Goal: Transaction & Acquisition: Purchase product/service

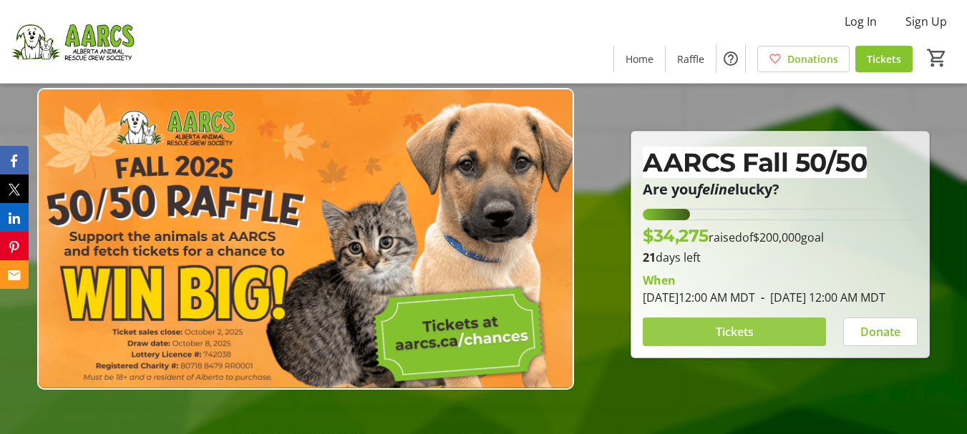
click at [744, 341] on span "Tickets" at bounding box center [735, 332] width 38 height 17
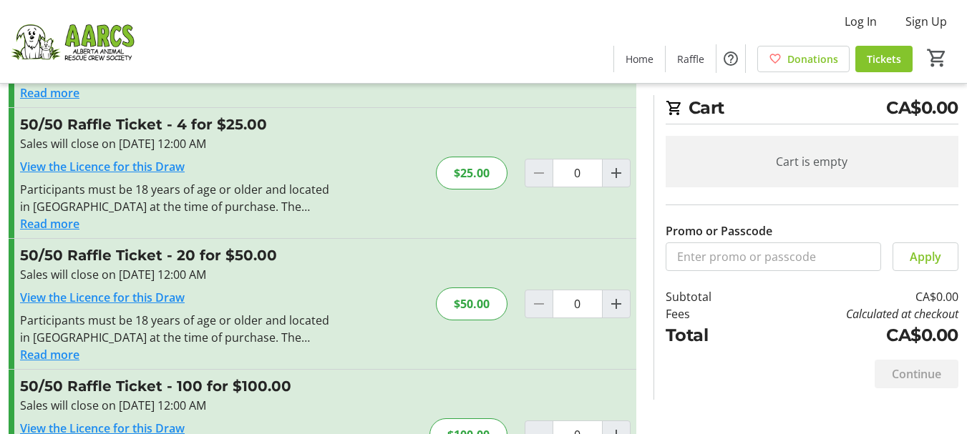
scroll to position [143, 0]
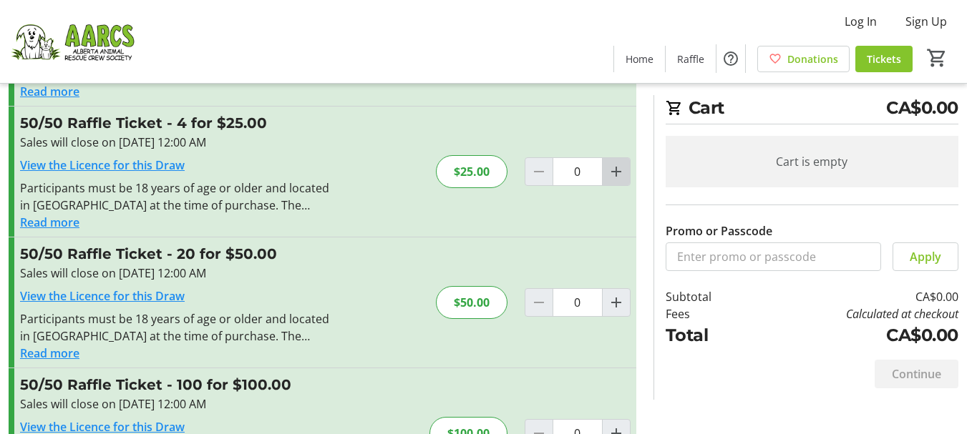
drag, startPoint x: 616, startPoint y: 167, endPoint x: 616, endPoint y: 215, distance: 47.2
click at [616, 169] on mat-icon "Increment by one" at bounding box center [616, 171] width 17 height 17
type input "1"
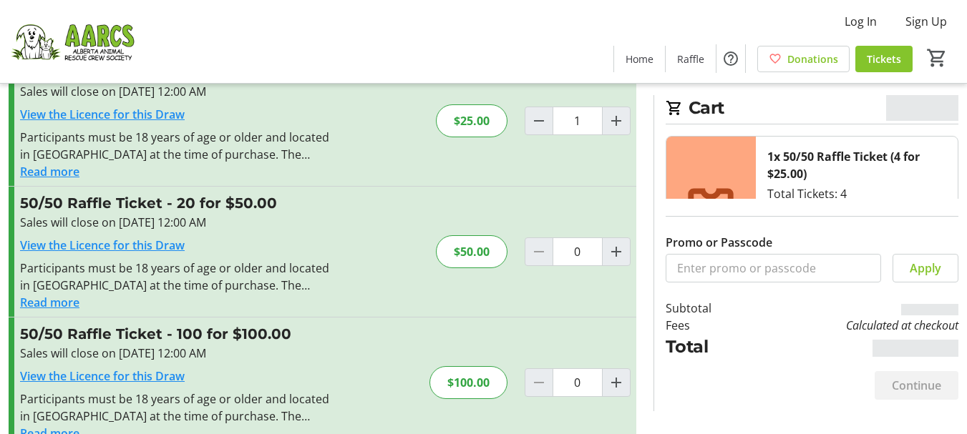
scroll to position [225, 0]
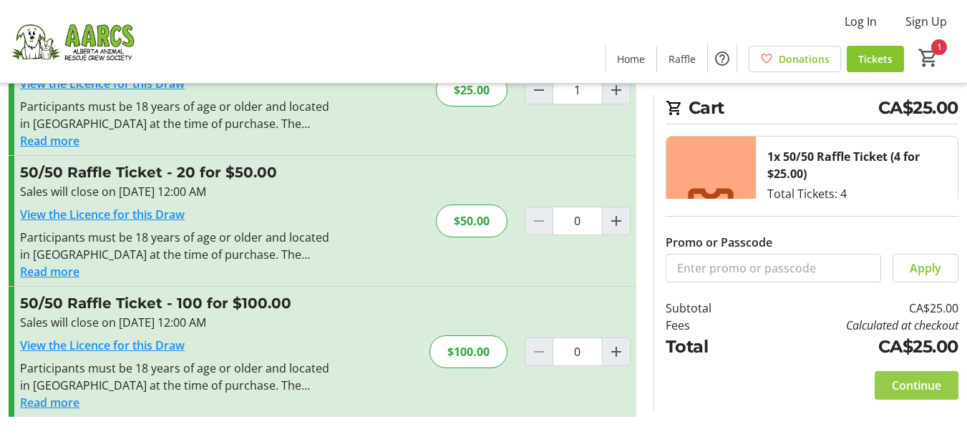
click at [935, 384] on span "Continue" at bounding box center [916, 385] width 49 height 17
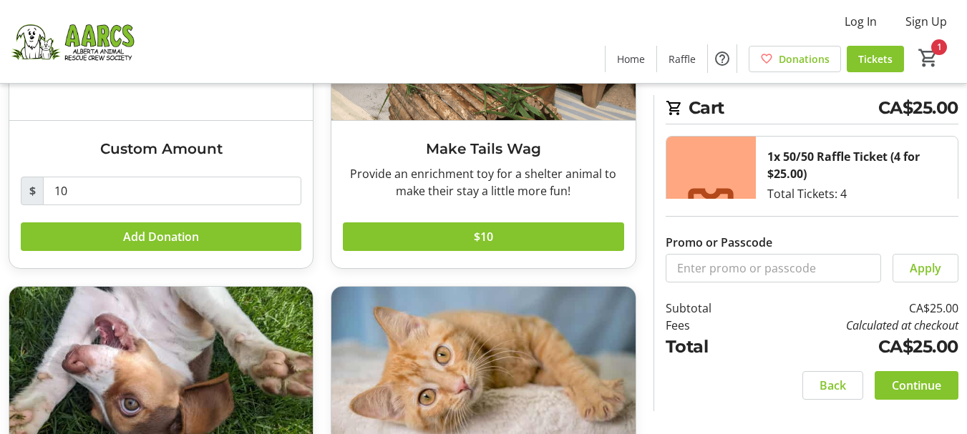
scroll to position [215, 0]
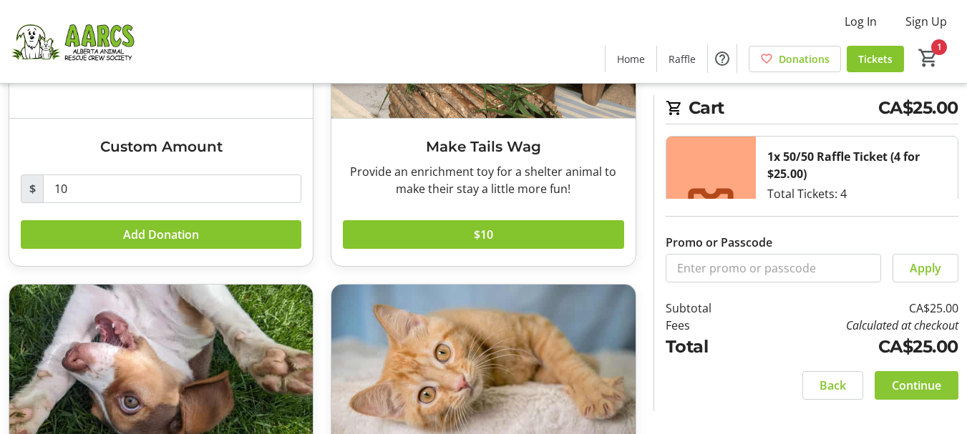
click at [908, 381] on span "Continue" at bounding box center [916, 385] width 49 height 17
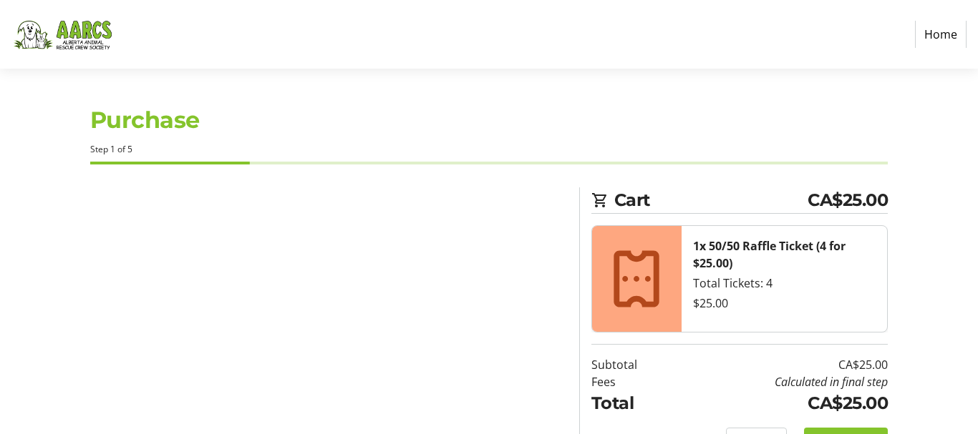
select select "CA"
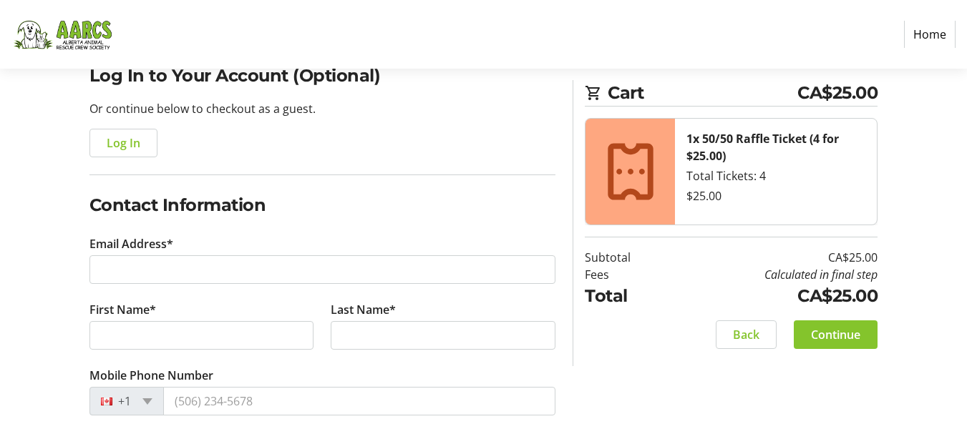
scroll to position [143, 0]
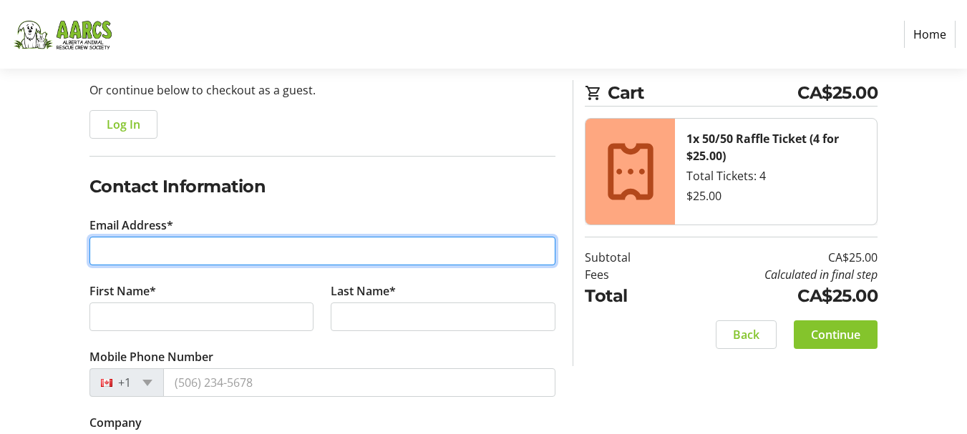
click at [193, 249] on input "Email Address*" at bounding box center [322, 251] width 467 height 29
type input "[EMAIL_ADDRESS][DOMAIN_NAME]"
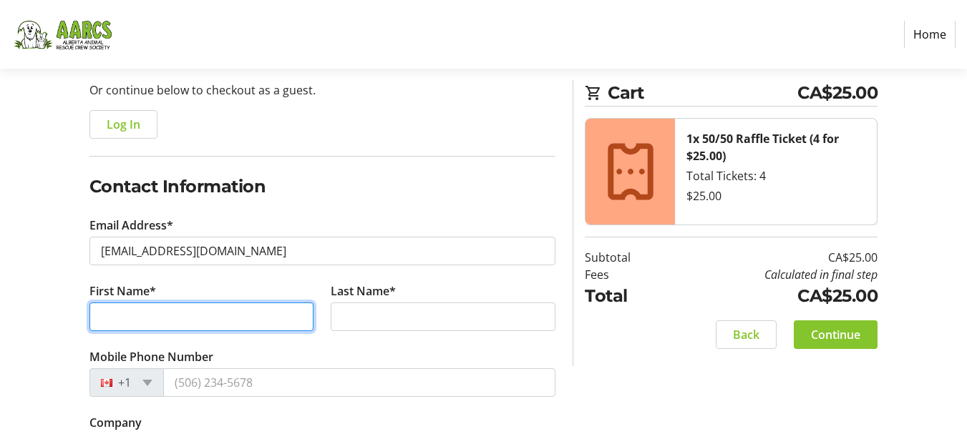
type input "[PERSON_NAME]"
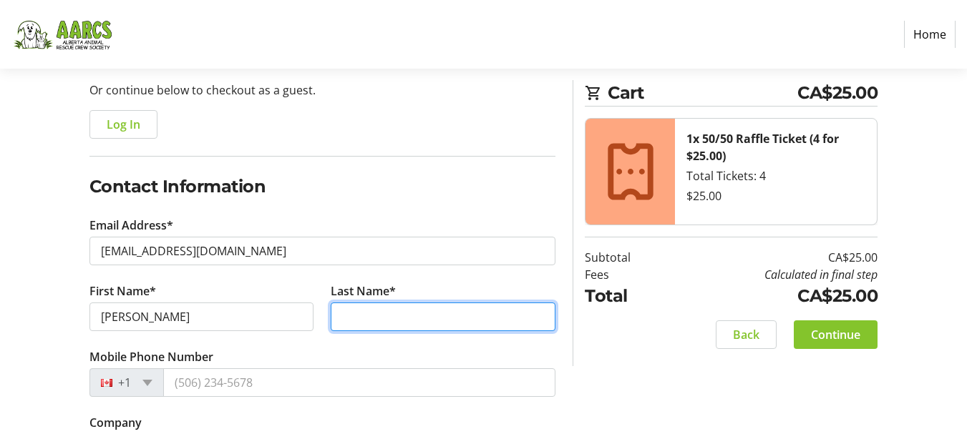
type input "HLOOKOFF"
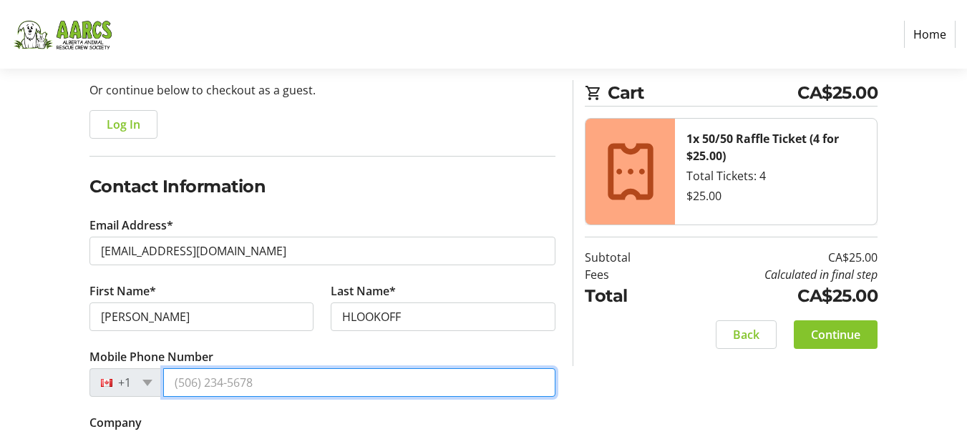
type input "[PHONE_NUMBER]"
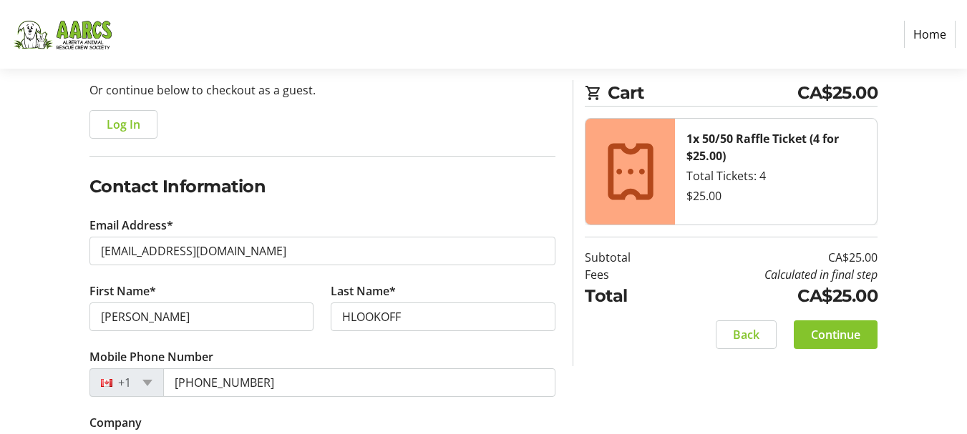
type input "[STREET_ADDRESS]"
type input "Beaumont"
select select "AB"
type input "T4X0C9"
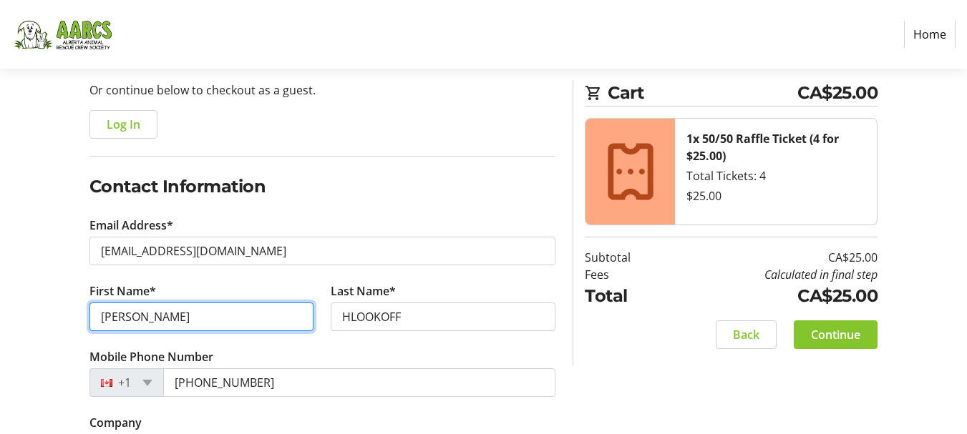
drag, startPoint x: 154, startPoint y: 319, endPoint x: 58, endPoint y: 321, distance: 95.9
type input "[PERSON_NAME]"
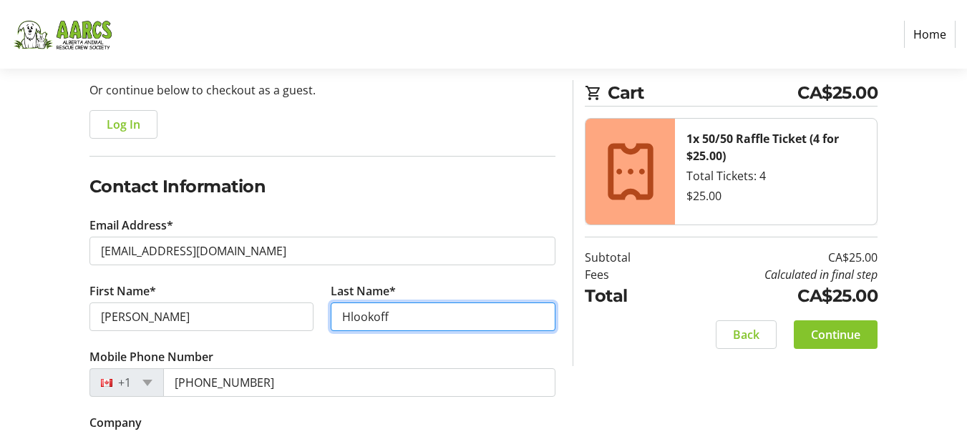
type input "Hlookoff"
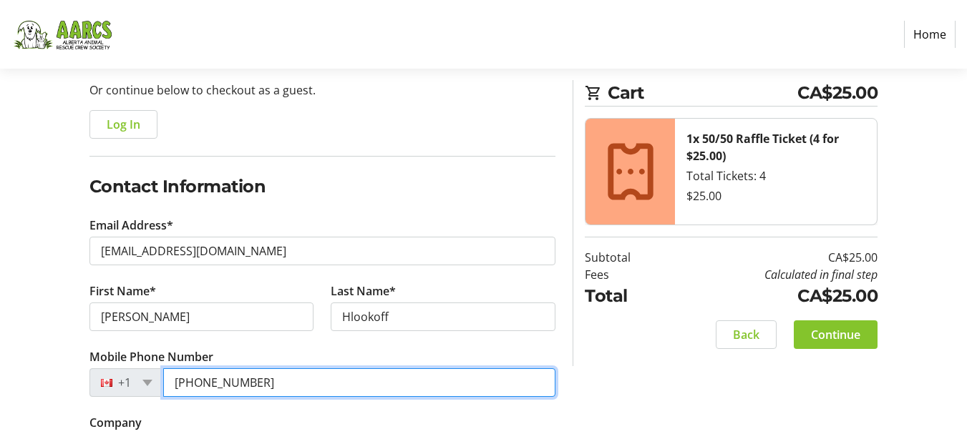
type input "[PHONE_NUMBER]"
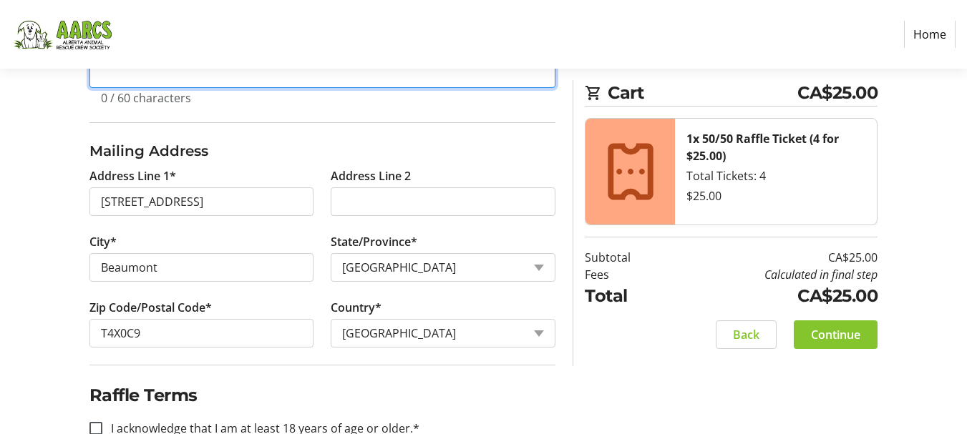
scroll to position [555, 0]
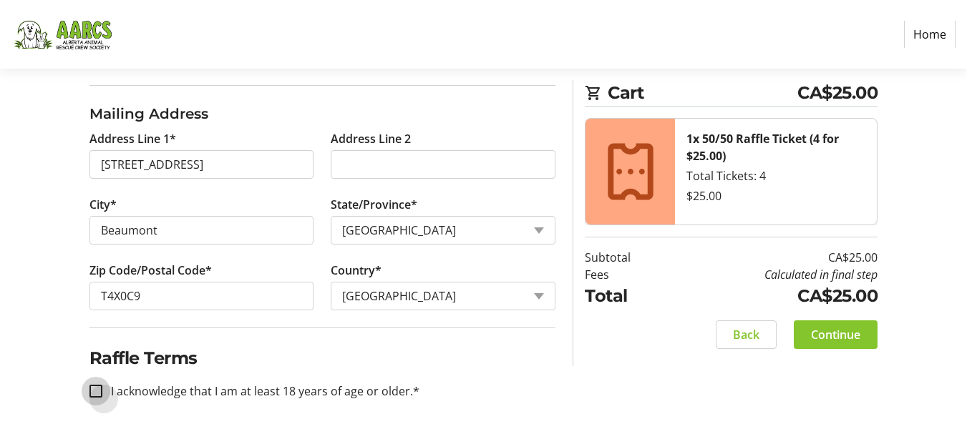
click at [91, 392] on input "I acknowledge that I am at least 18 years of age or older.*" at bounding box center [95, 391] width 13 height 13
checkbox input "true"
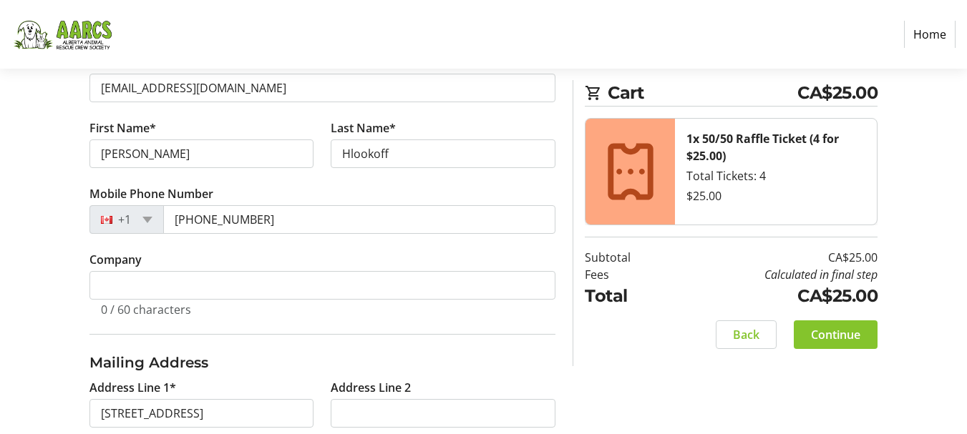
scroll to position [358, 0]
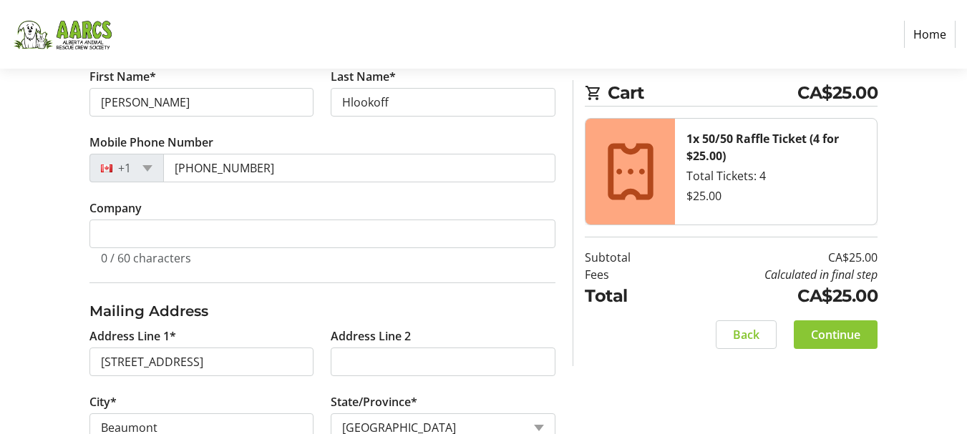
click at [825, 347] on span at bounding box center [836, 335] width 84 height 34
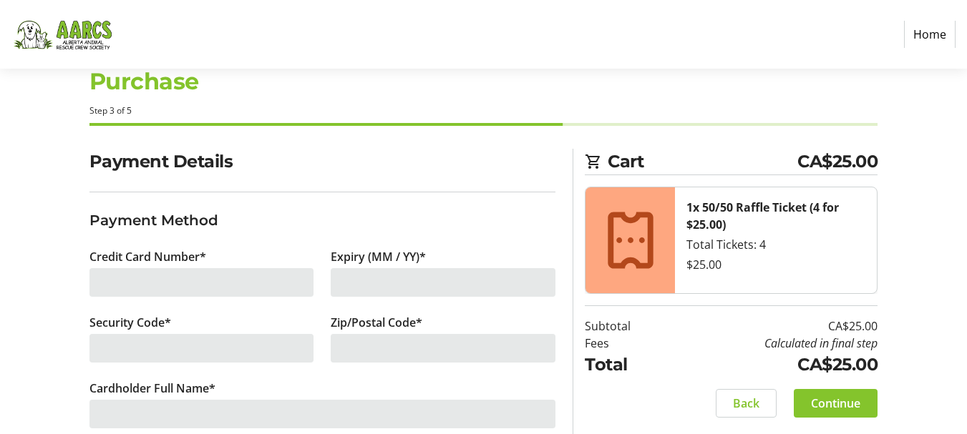
scroll to position [67, 0]
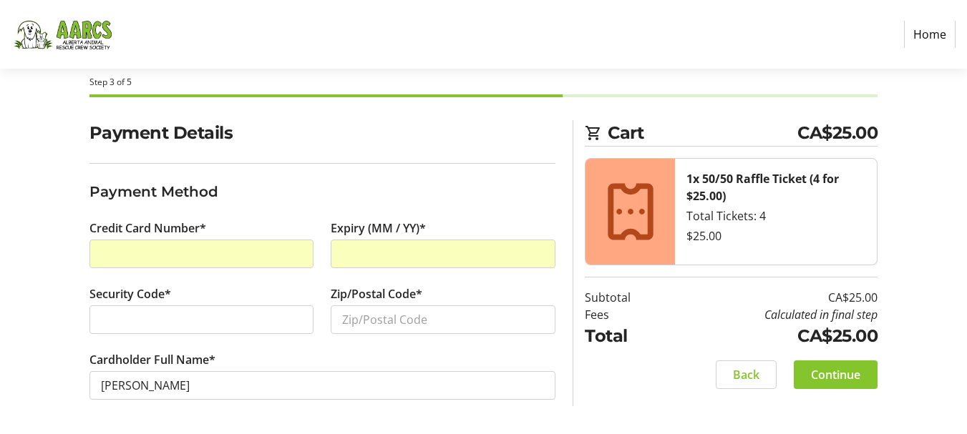
click at [107, 9] on div "Home Purchase Step 3 of 5 Cart CA$25.00 1x 50/50 Raffle Ticket (4 for $25.00) T…" at bounding box center [483, 184] width 967 height 502
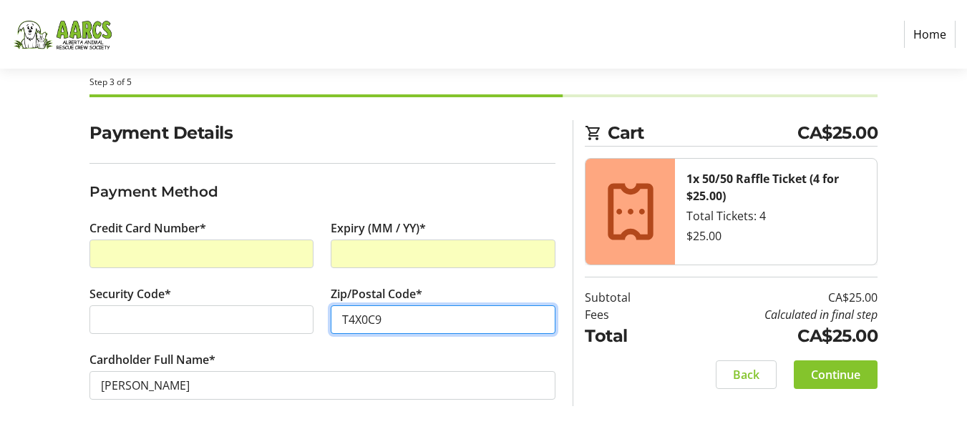
type input "T4X0C9"
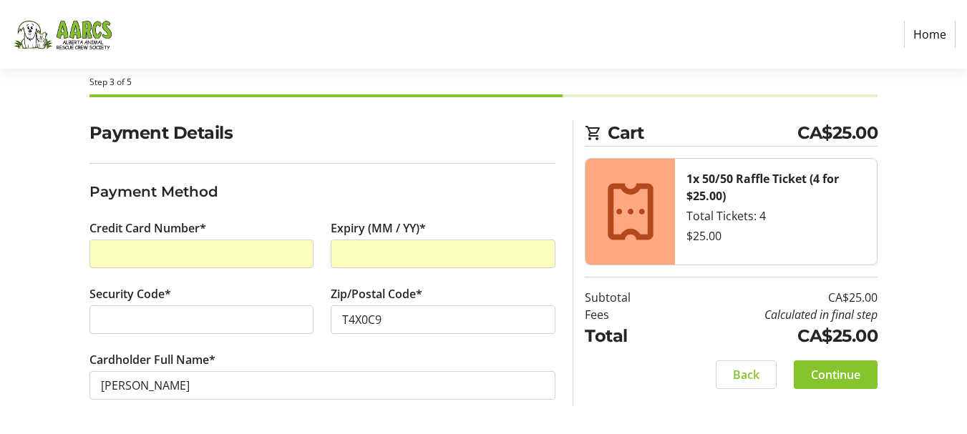
click at [46, 336] on div "Payment Details Payment Method Credit Card Number* Expiry (MM / YY)* Security C…" at bounding box center [483, 277] width 967 height 314
click at [843, 372] on span "Continue" at bounding box center [835, 374] width 49 height 17
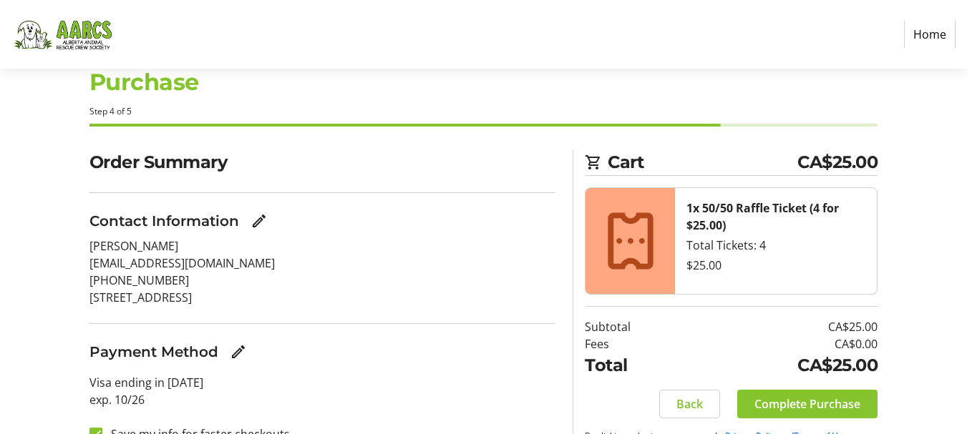
scroll to position [77, 0]
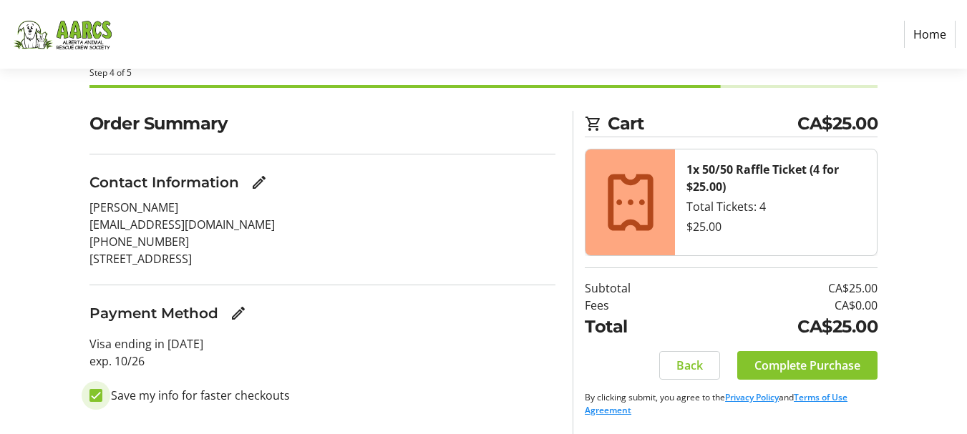
click at [96, 394] on input "Save my info for faster checkouts" at bounding box center [95, 395] width 13 height 13
checkbox input "false"
click at [829, 362] on span "Complete Purchase" at bounding box center [807, 365] width 106 height 17
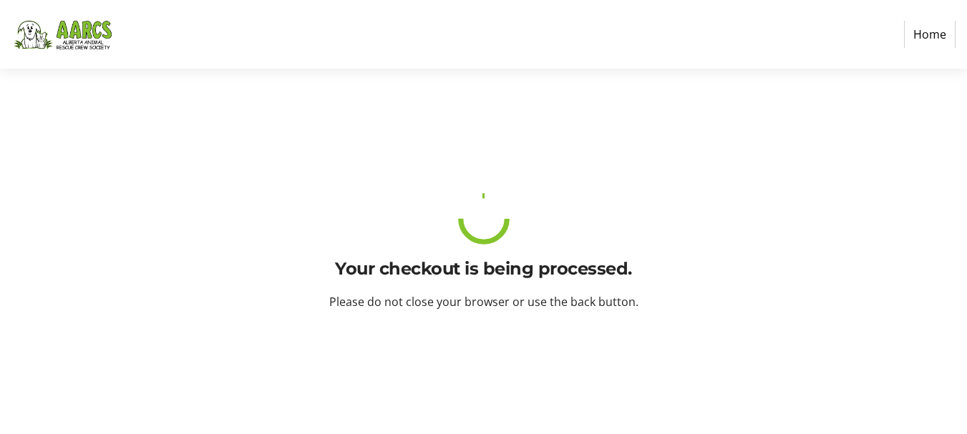
scroll to position [0, 0]
